Goal: Transaction & Acquisition: Purchase product/service

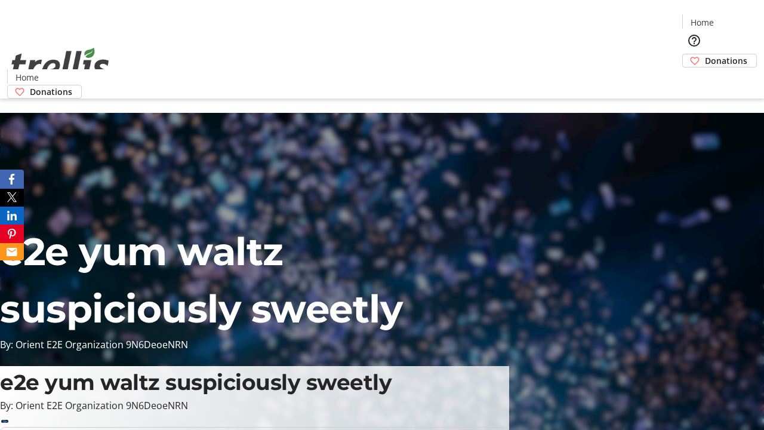
click at [705, 54] on span "Donations" at bounding box center [726, 60] width 42 height 13
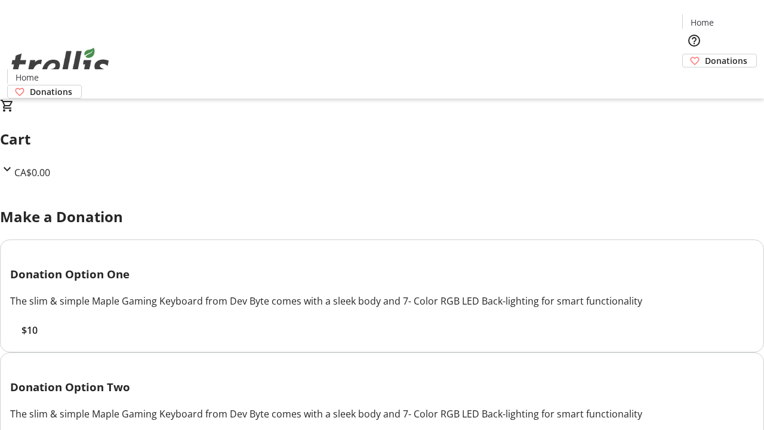
click at [38, 337] on span "$10" at bounding box center [29, 330] width 16 height 14
select select "CA"
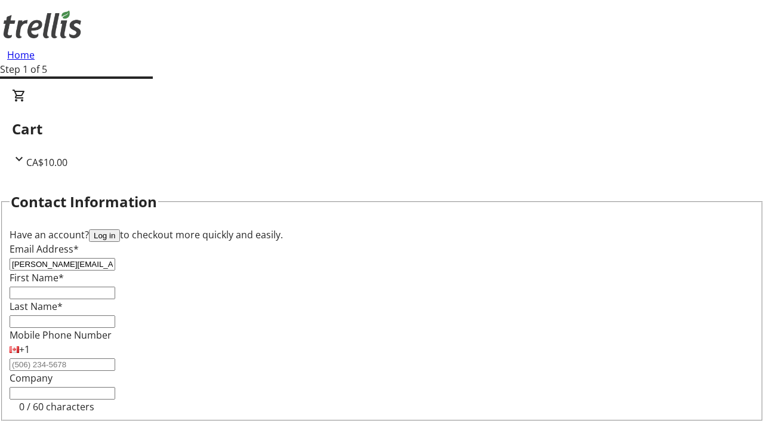
type input "[PERSON_NAME][EMAIL_ADDRESS][DOMAIN_NAME]"
type input "[PERSON_NAME]"
type input "[STREET_ADDRESS][PERSON_NAME]"
type input "Kelowna"
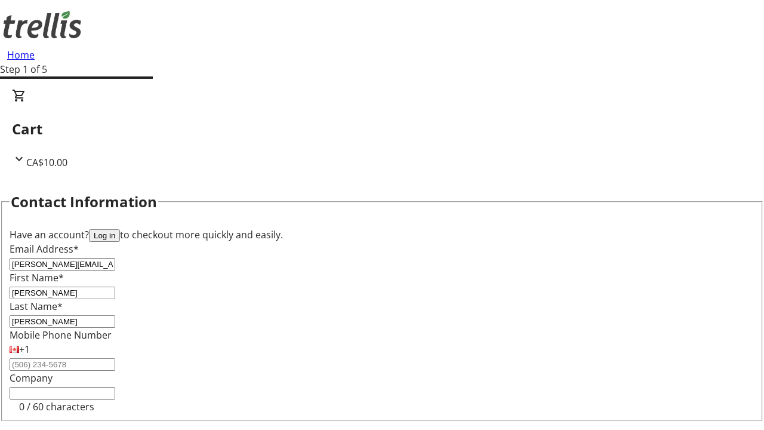
select select "BC"
type input "Kelowna"
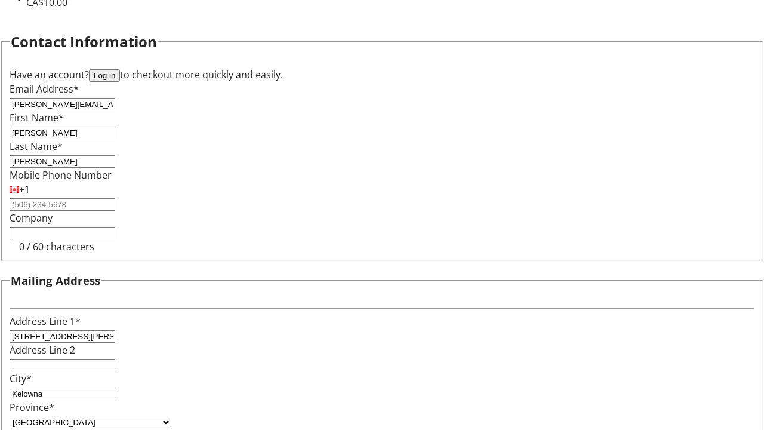
type input "V1Y 0C2"
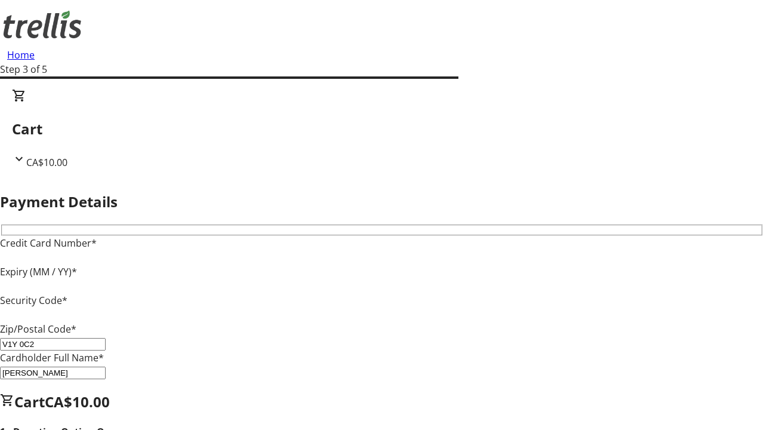
type input "V1Y 0C2"
